Goal: Check status: Check status

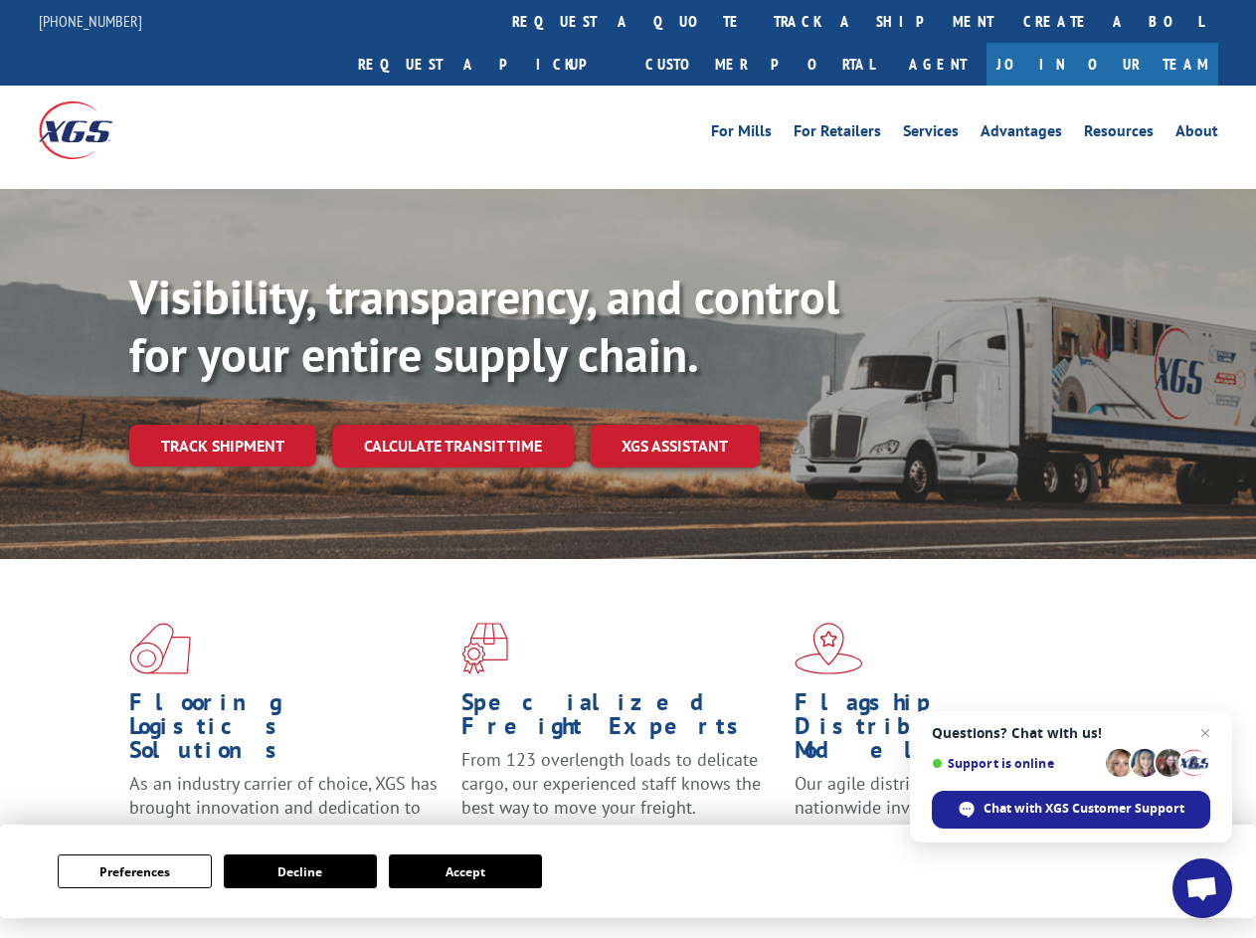
click at [628, 468] on div "Visibility, transparency, and control for your entire supply chain. Track shipm…" at bounding box center [692, 407] width 1127 height 277
click at [134, 871] on button "Preferences" at bounding box center [134, 871] width 153 height 34
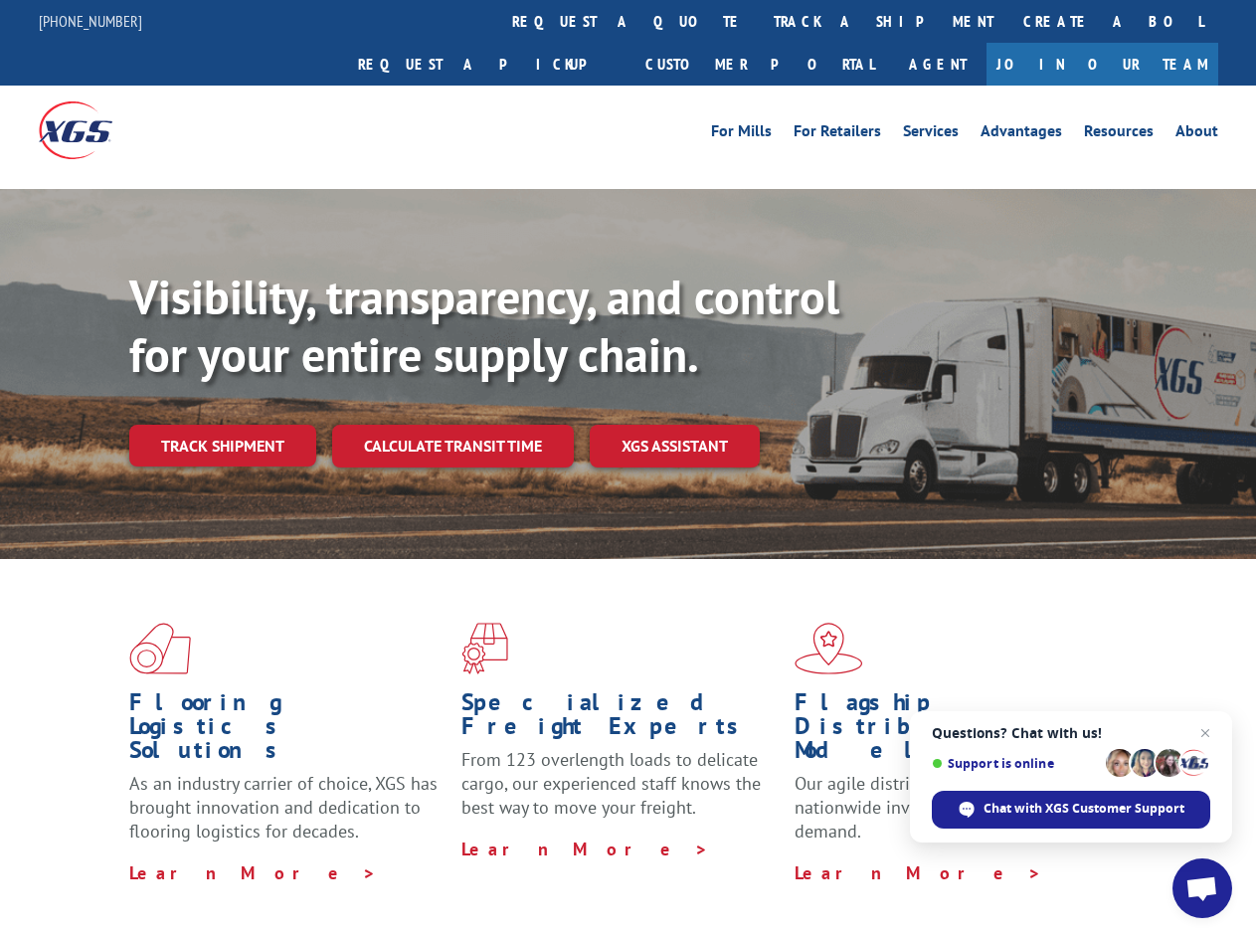
click at [300, 871] on div "Flooring Logistics Solutions As an industry carrier of choice, XGS has brought …" at bounding box center [628, 759] width 1256 height 400
click at [465, 871] on div "Flooring Logistics Solutions As an industry carrier of choice, XGS has brought …" at bounding box center [628, 759] width 1256 height 400
click at [628, 468] on div "Visibility, transparency, and control for your entire supply chain. Track shipm…" at bounding box center [692, 407] width 1127 height 277
click at [759, 21] on link "track a shipment" at bounding box center [884, 21] width 250 height 43
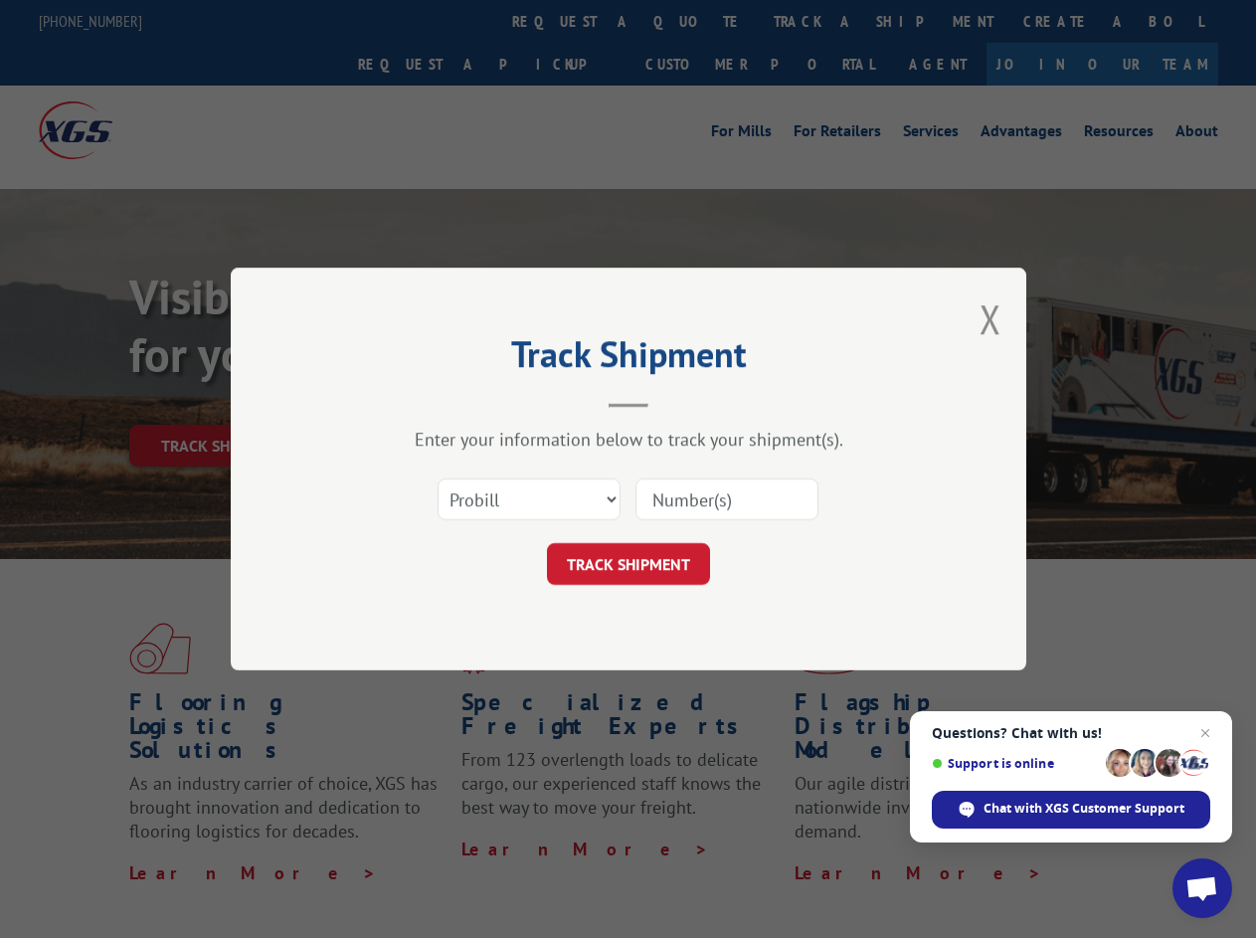
click at [694, 21] on div "Track Shipment Enter your information below to track your shipment(s). Select c…" at bounding box center [628, 469] width 1256 height 938
click at [818, 21] on div "Track Shipment Enter your information below to track your shipment(s). Select c…" at bounding box center [628, 469] width 1256 height 938
click at [222, 402] on div "Track Shipment Enter your information below to track your shipment(s). Select c…" at bounding box center [628, 469] width 1256 height 938
click at [451, 402] on header "Track Shipment" at bounding box center [628, 374] width 597 height 68
